Goal: Navigation & Orientation: Find specific page/section

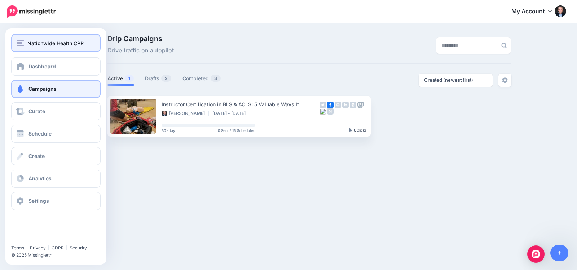
click at [27, 41] on div "Nationwide Health CPR" at bounding box center [56, 43] width 79 height 8
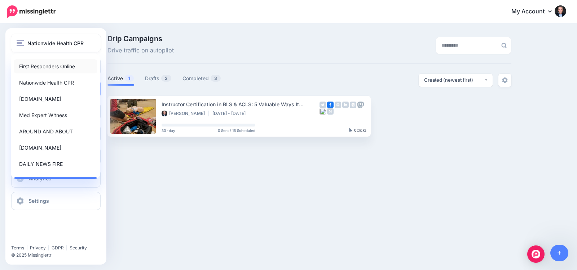
scroll to position [60, 0]
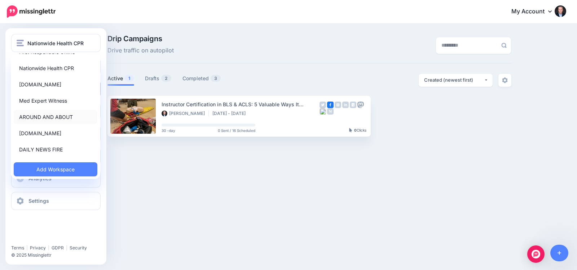
click at [45, 115] on link "AROUND AND ABOUT" at bounding box center [56, 117] width 84 height 14
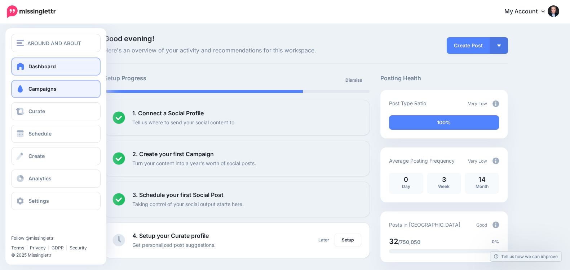
click at [16, 86] on span at bounding box center [20, 88] width 9 height 7
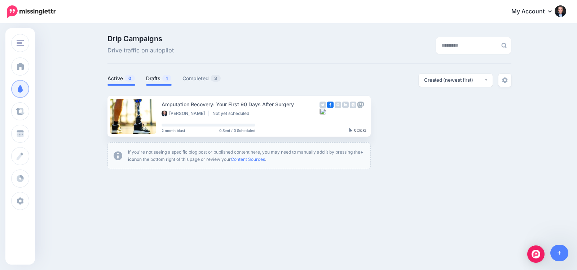
click at [117, 80] on link "Active 0" at bounding box center [122, 78] width 28 height 9
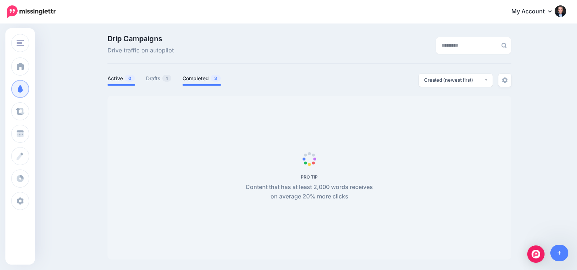
click at [196, 82] on link "Completed 3" at bounding box center [202, 78] width 39 height 9
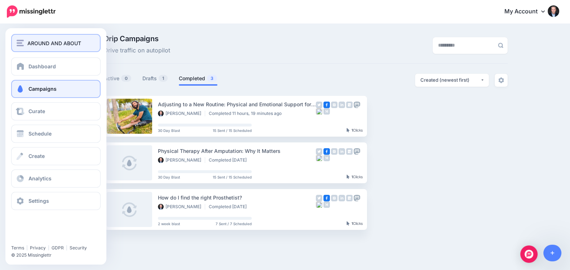
click at [32, 43] on span "AROUND AND ABOUT" at bounding box center [54, 43] width 54 height 8
